Goal: Check status: Check status

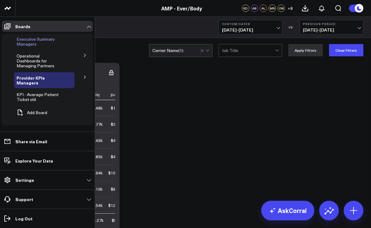
click at [19, 43] on span "Executive Summary Managers" at bounding box center [36, 41] width 38 height 11
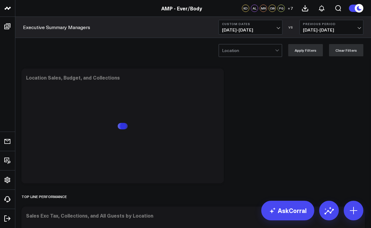
click at [279, 28] on span "[DATE] - [DATE]" at bounding box center [250, 30] width 57 height 5
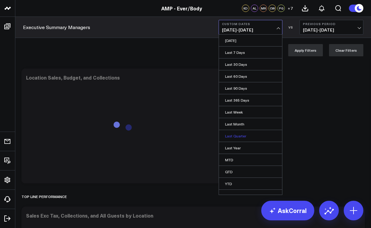
scroll to position [7, 0]
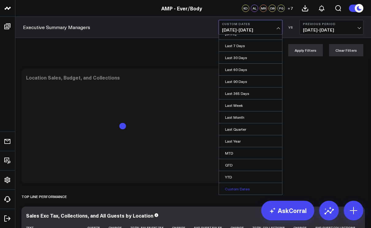
click at [237, 188] on link "Custom Dates" at bounding box center [250, 189] width 63 height 12
select select "8"
select select "2025"
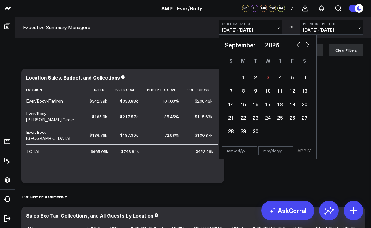
click at [259, 45] on select "January February March April May June July August September October November De…" at bounding box center [243, 44] width 37 height 9
select select "7"
select select "2025"
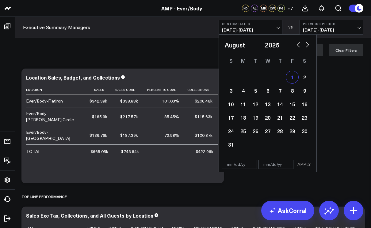
click at [289, 78] on div "1" at bounding box center [292, 77] width 12 height 12
type input "[DATE]"
select select "7"
select select "2025"
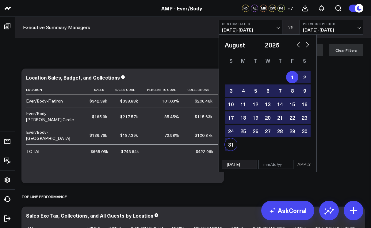
click at [230, 147] on div "31" at bounding box center [231, 145] width 12 height 12
type input "[DATE]"
select select "7"
select select "2025"
click at [300, 165] on button "APPLY" at bounding box center [304, 164] width 18 height 9
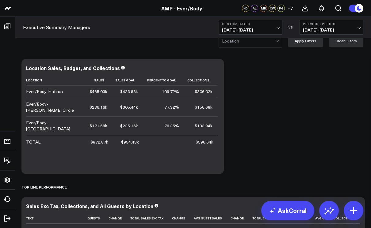
scroll to position [8, 0]
